Goal: Navigation & Orientation: Find specific page/section

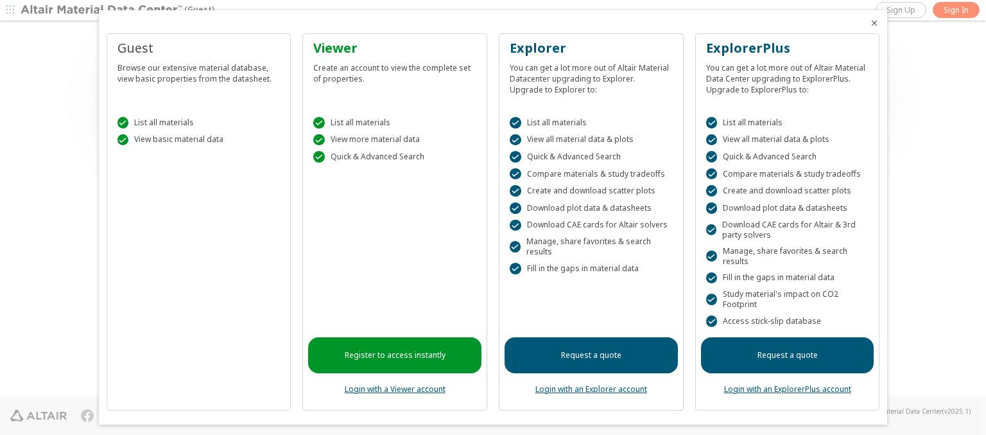
click at [869, 23] on icon "Close" at bounding box center [874, 23] width 10 height 10
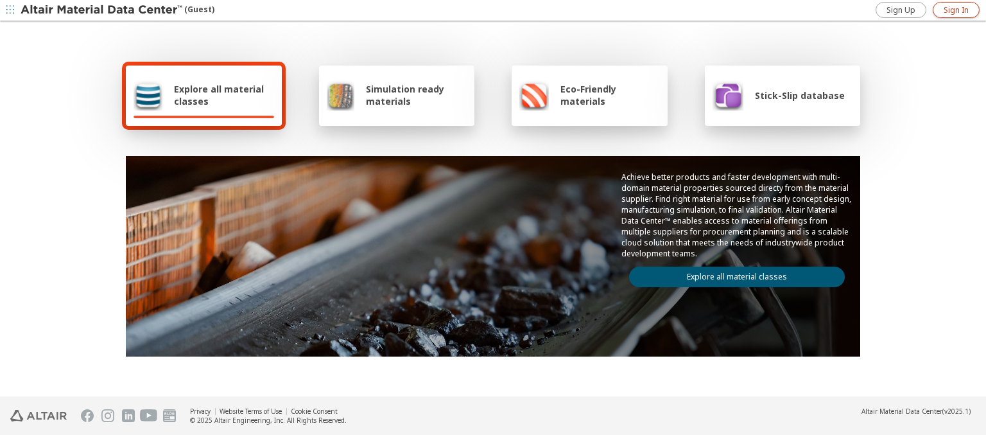
click at [956, 10] on span "Sign In" at bounding box center [956, 10] width 25 height 10
click at [102, 10] on img at bounding box center [103, 10] width 164 height 13
click at [792, 95] on span "Stick-Slip database" at bounding box center [800, 95] width 90 height 12
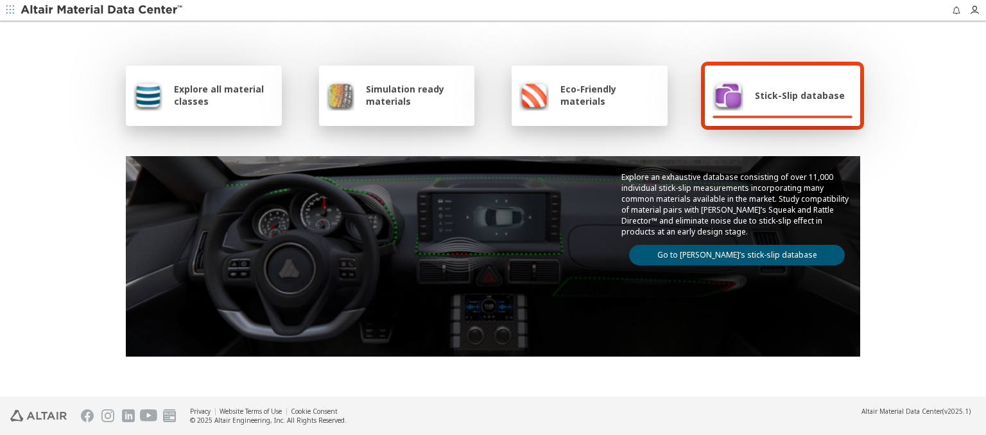
click at [732, 252] on link "Go to Altair’s stick-slip database" at bounding box center [737, 255] width 216 height 21
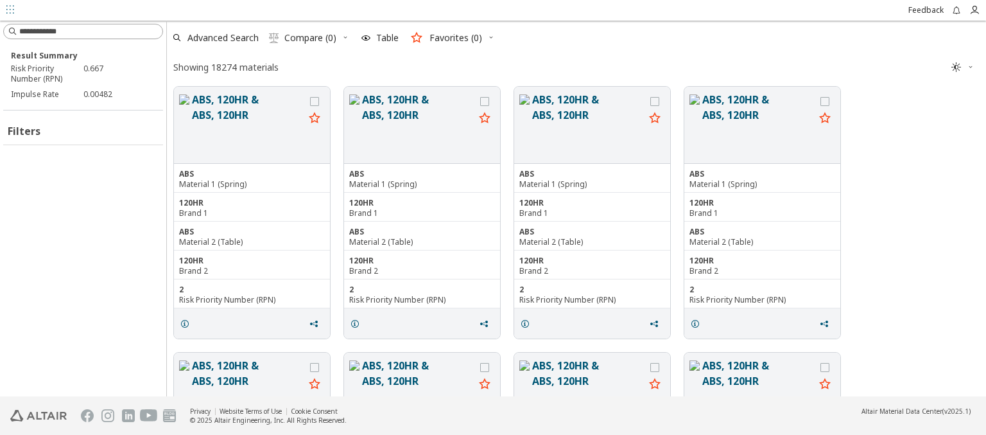
scroll to position [307, 809]
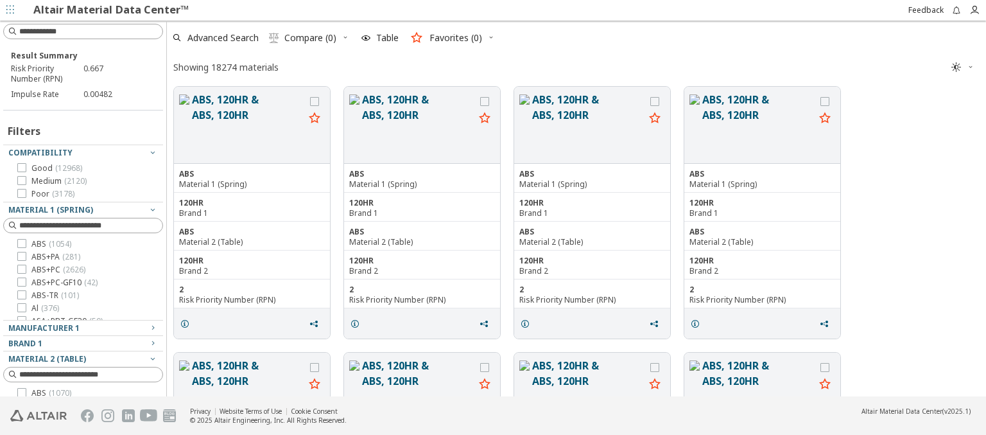
click at [490, 37] on icon "button" at bounding box center [491, 37] width 8 height 8
click at [85, 31] on input at bounding box center [90, 31] width 143 height 13
